Goal: Information Seeking & Learning: Learn about a topic

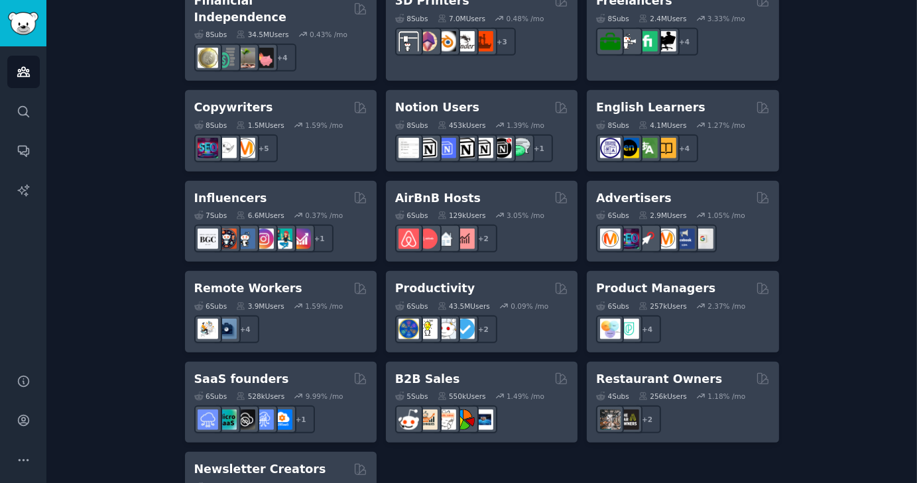
scroll to position [1044, 0]
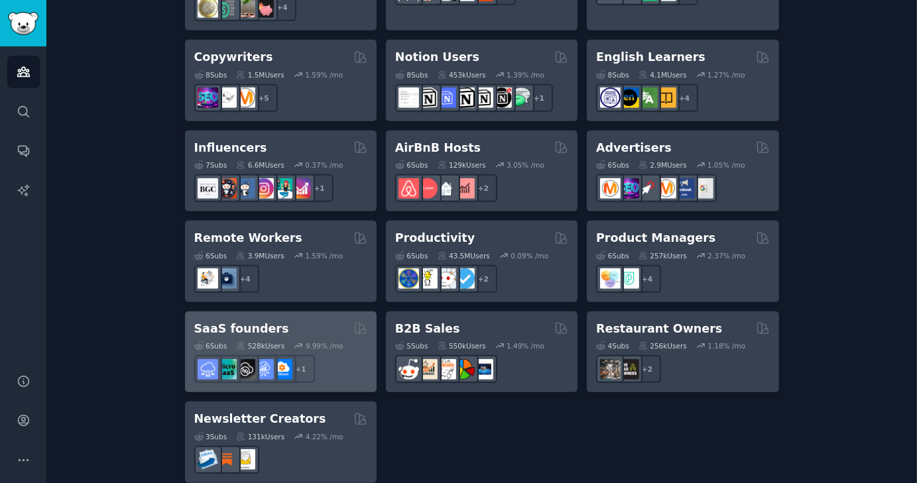
click at [296, 321] on div "SaaS founders" at bounding box center [280, 329] width 173 height 17
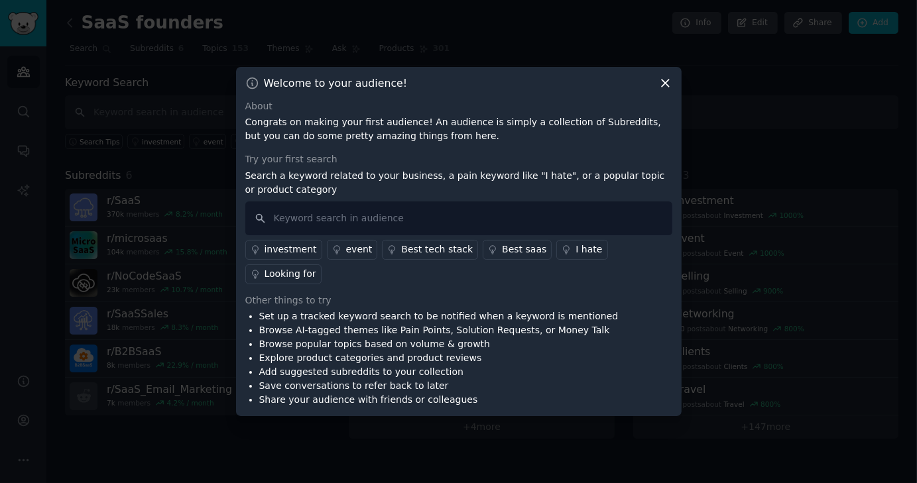
click at [667, 90] on icon at bounding box center [665, 83] width 14 height 14
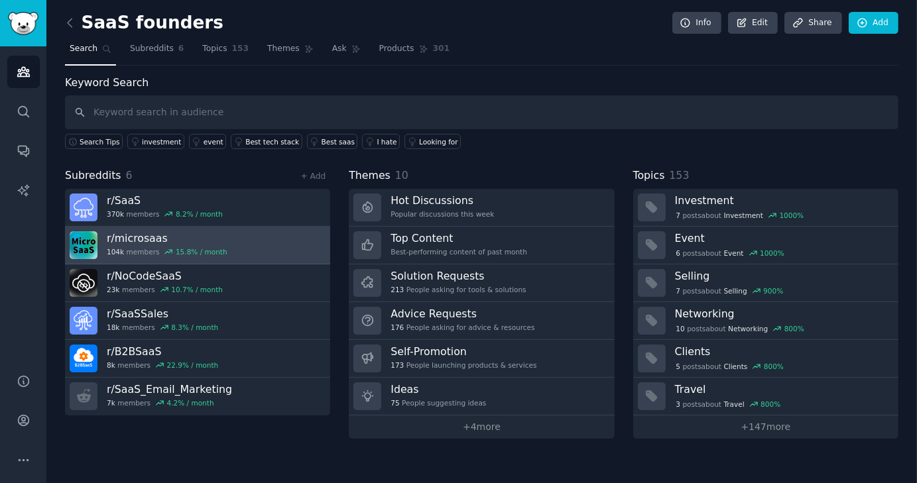
click at [262, 241] on link "r/ microsaas 104k members 15.8 % / month" at bounding box center [197, 246] width 265 height 38
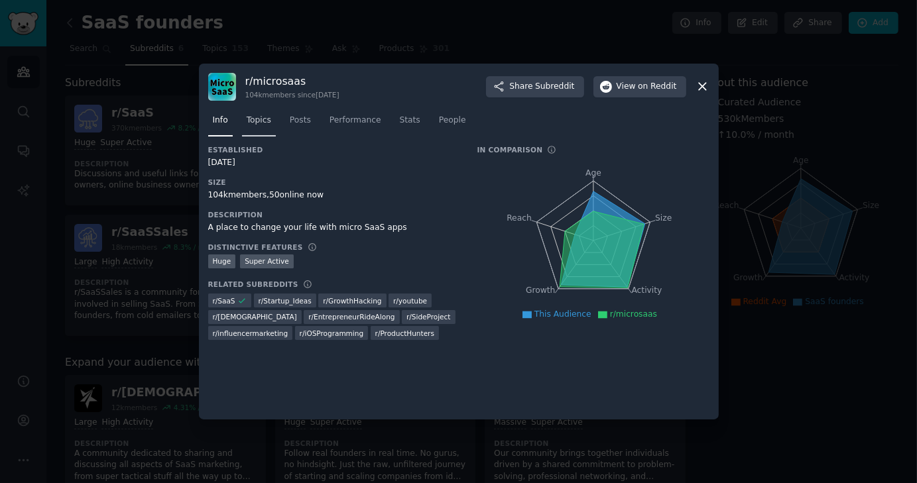
click at [263, 120] on span "Topics" at bounding box center [259, 121] width 25 height 12
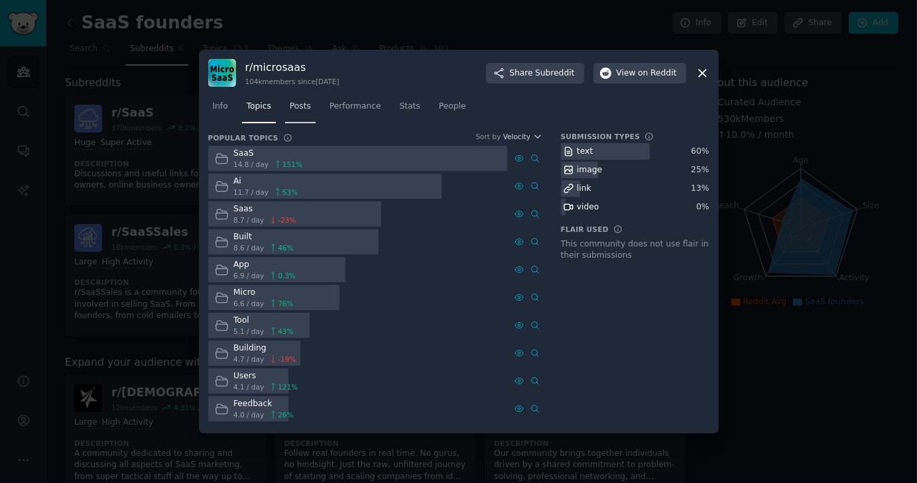
click at [302, 101] on span "Posts" at bounding box center [300, 107] width 21 height 12
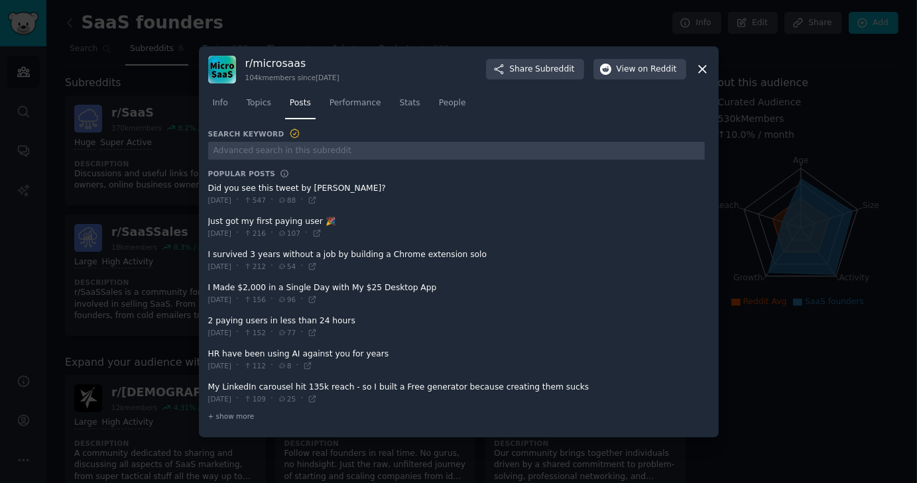
click at [361, 289] on span at bounding box center [456, 294] width 496 height 32
click at [239, 286] on span at bounding box center [456, 294] width 496 height 32
click at [349, 106] on span "Performance" at bounding box center [355, 103] width 52 height 12
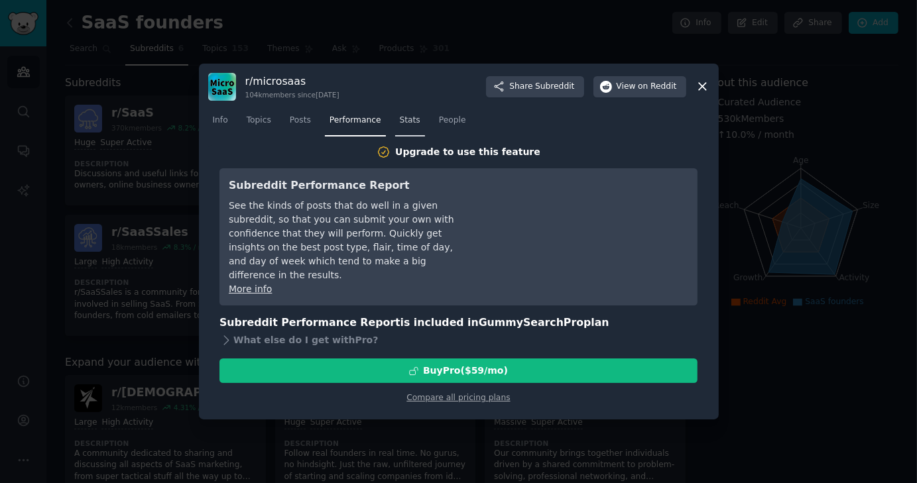
click at [403, 123] on span "Stats" at bounding box center [410, 121] width 21 height 12
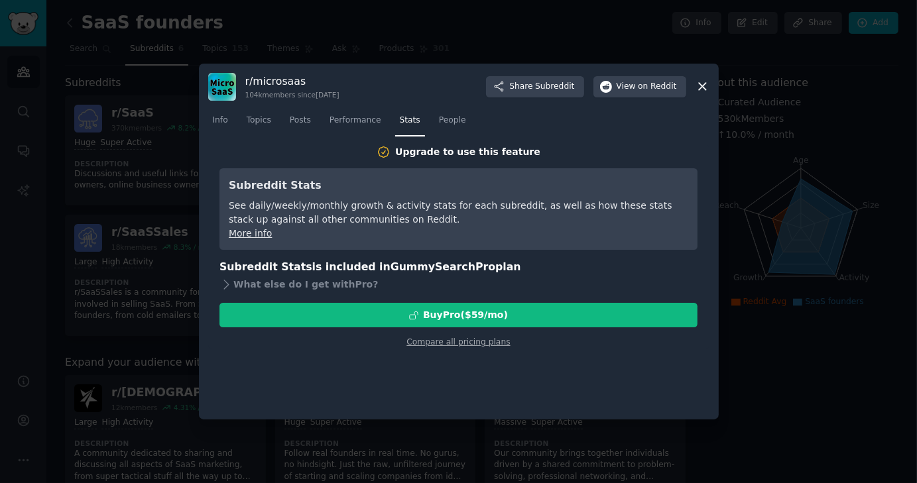
click at [706, 87] on icon at bounding box center [702, 87] width 14 height 14
click at [703, 89] on icon at bounding box center [702, 87] width 14 height 14
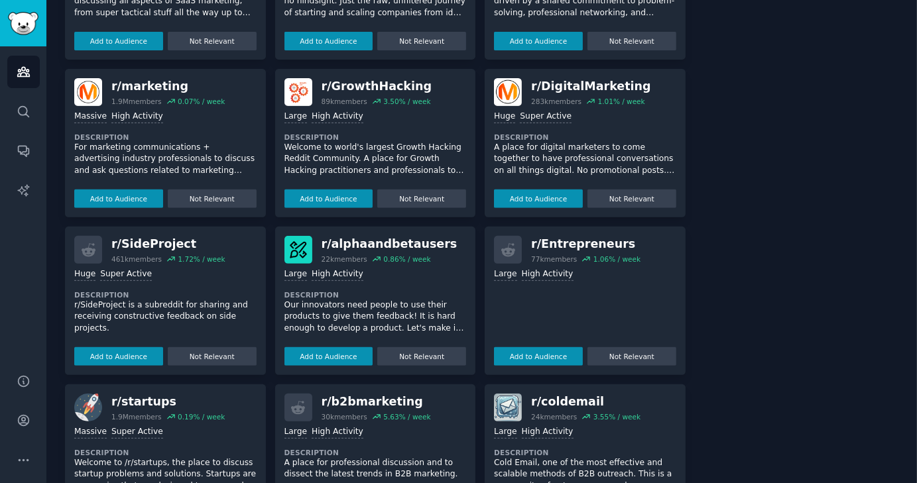
scroll to position [532, 0]
